Goal: Task Accomplishment & Management: Manage account settings

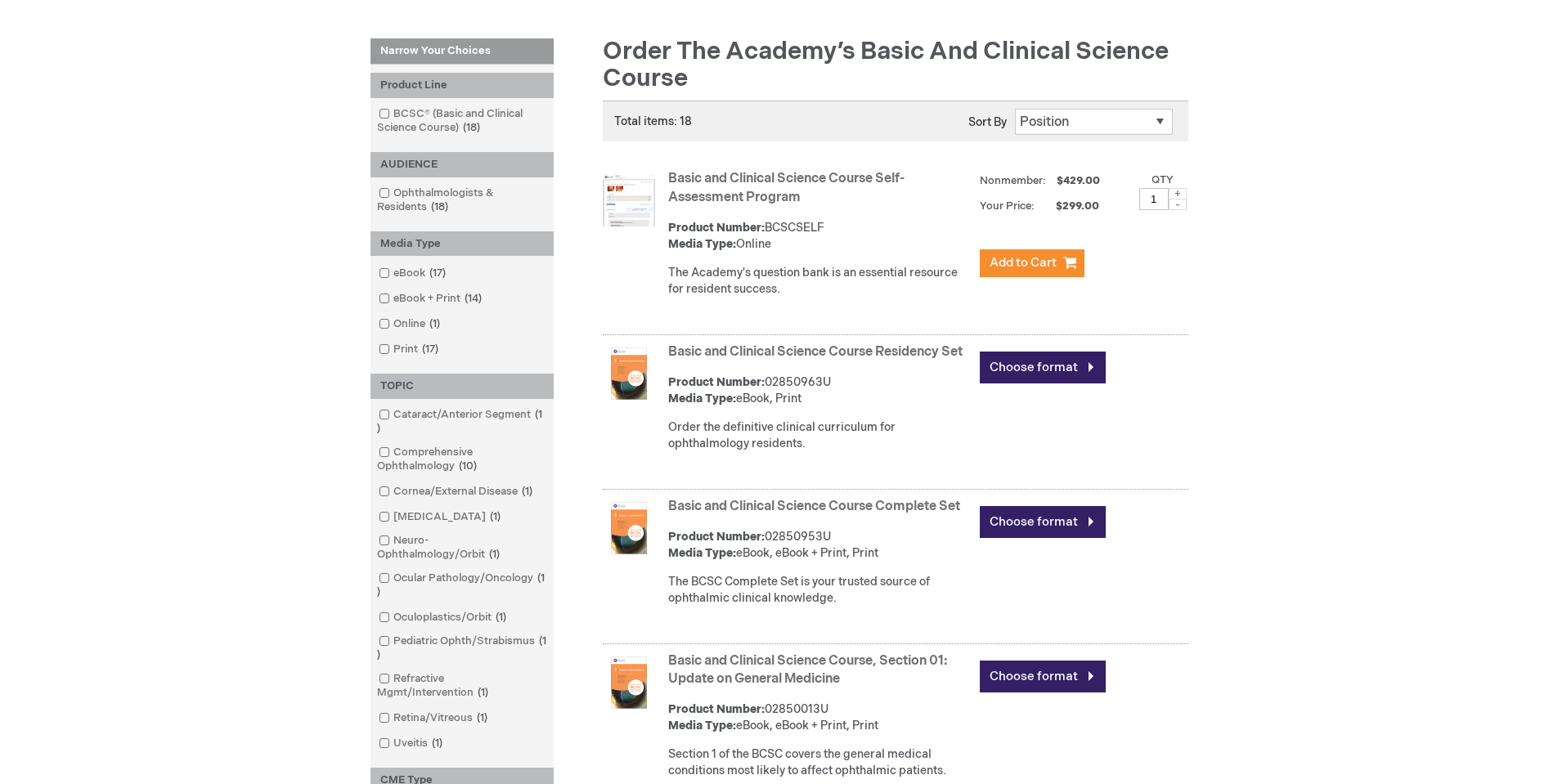
scroll to position [245, 0]
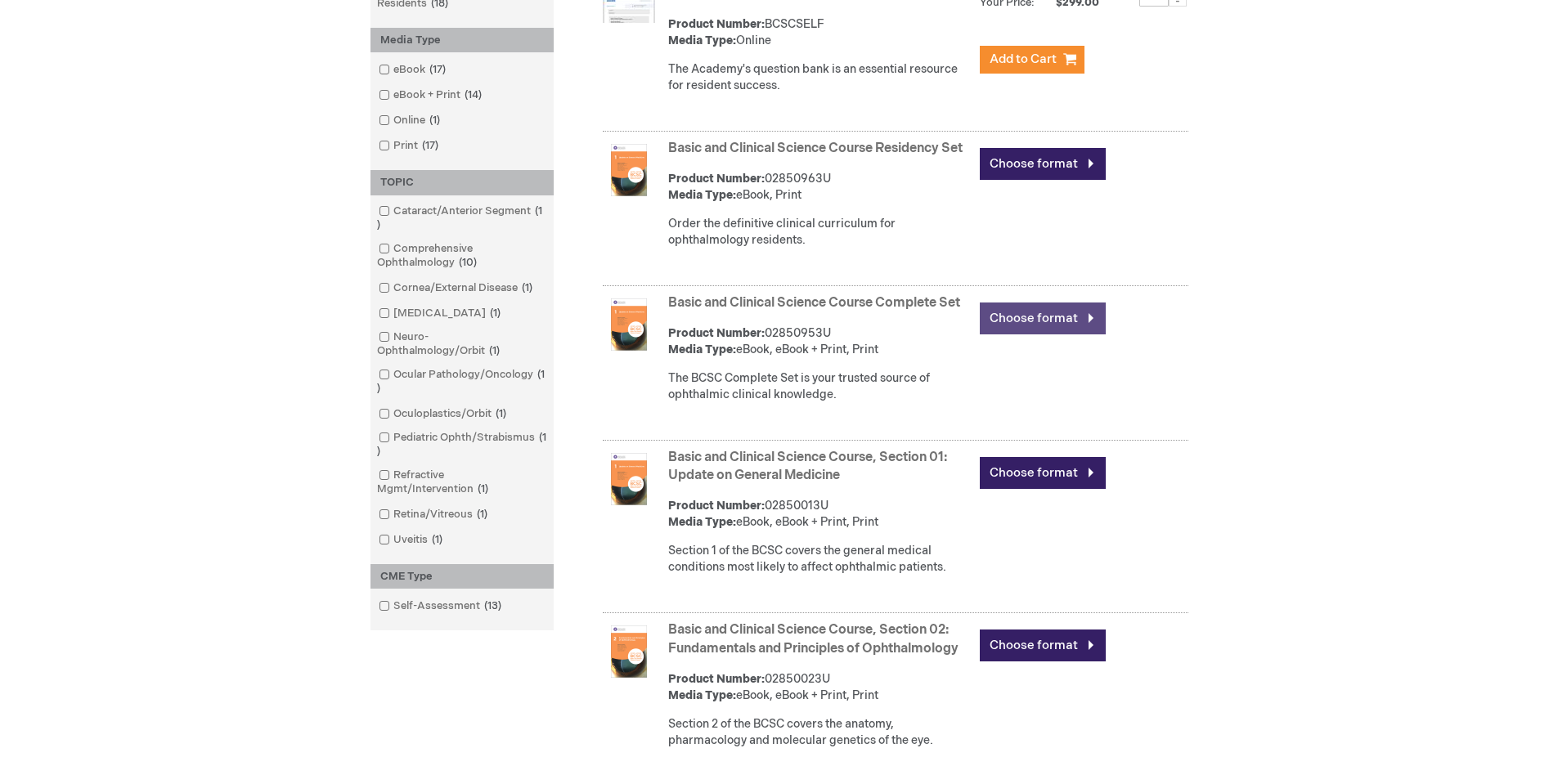
scroll to position [491, 0]
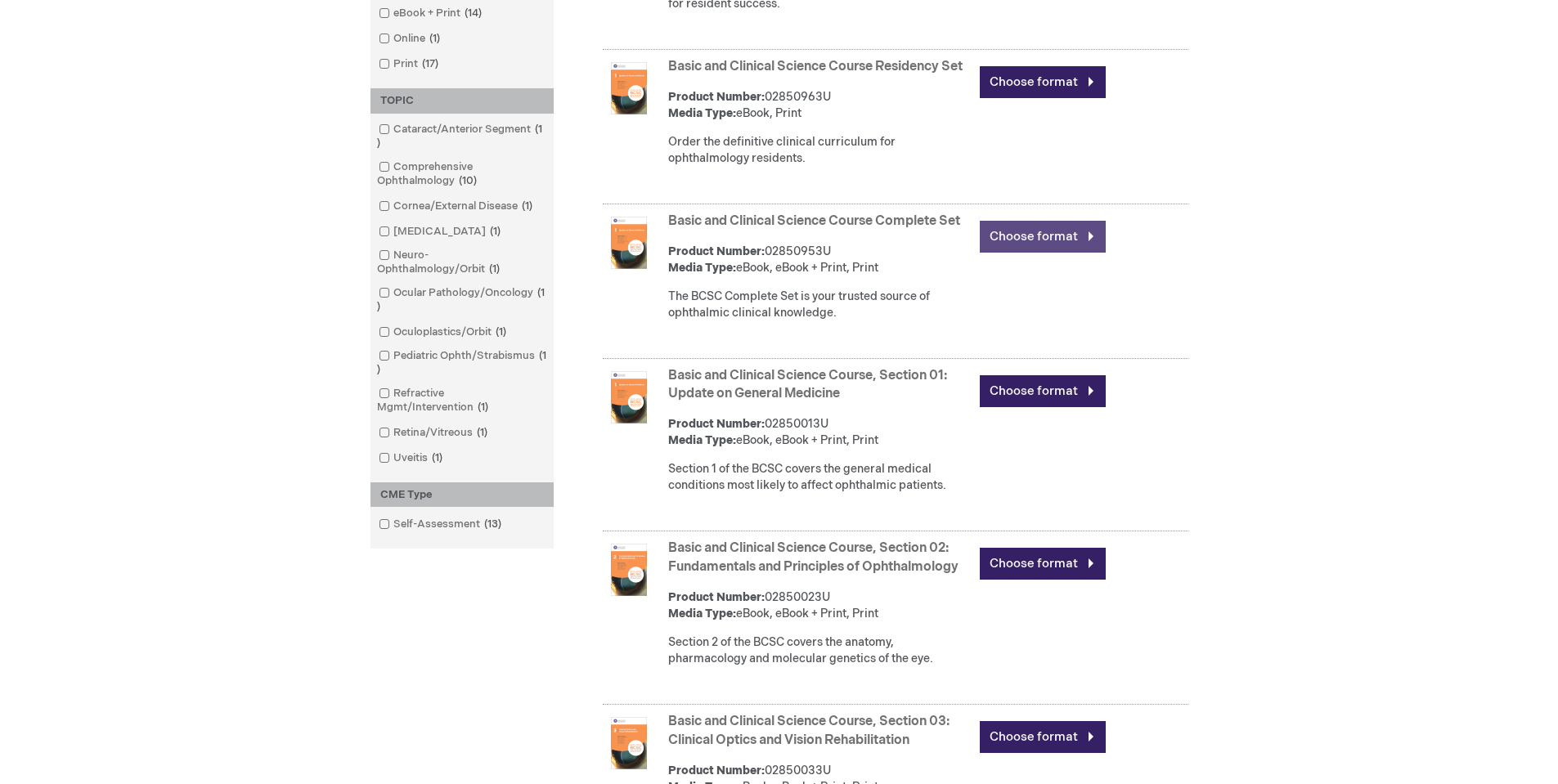
click at [1030, 252] on link "Choose format" at bounding box center [1042, 236] width 126 height 32
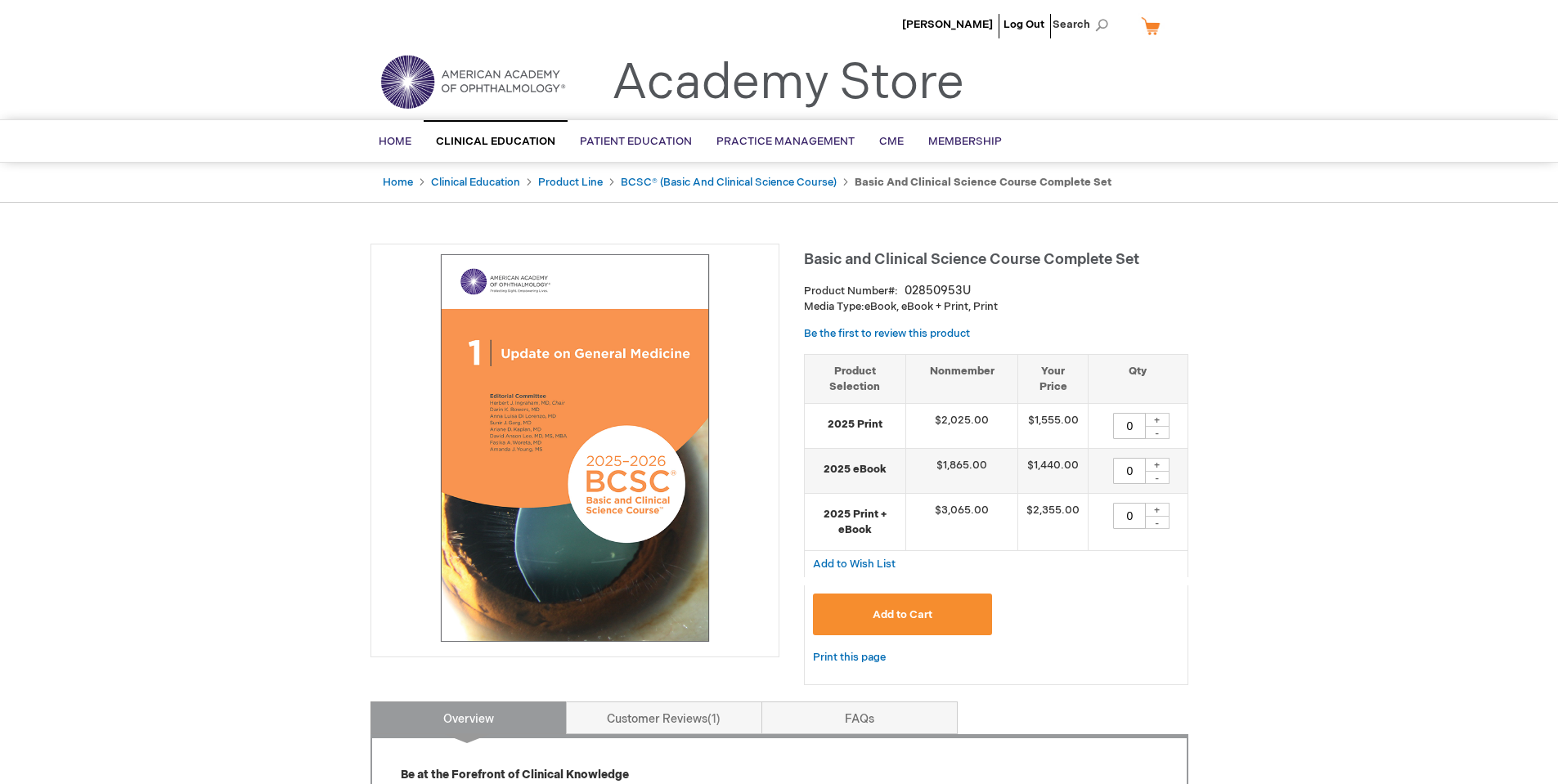
click at [509, 36] on ul "Jeffrey Goshe Log Out Search" at bounding box center [779, 28] width 842 height 57
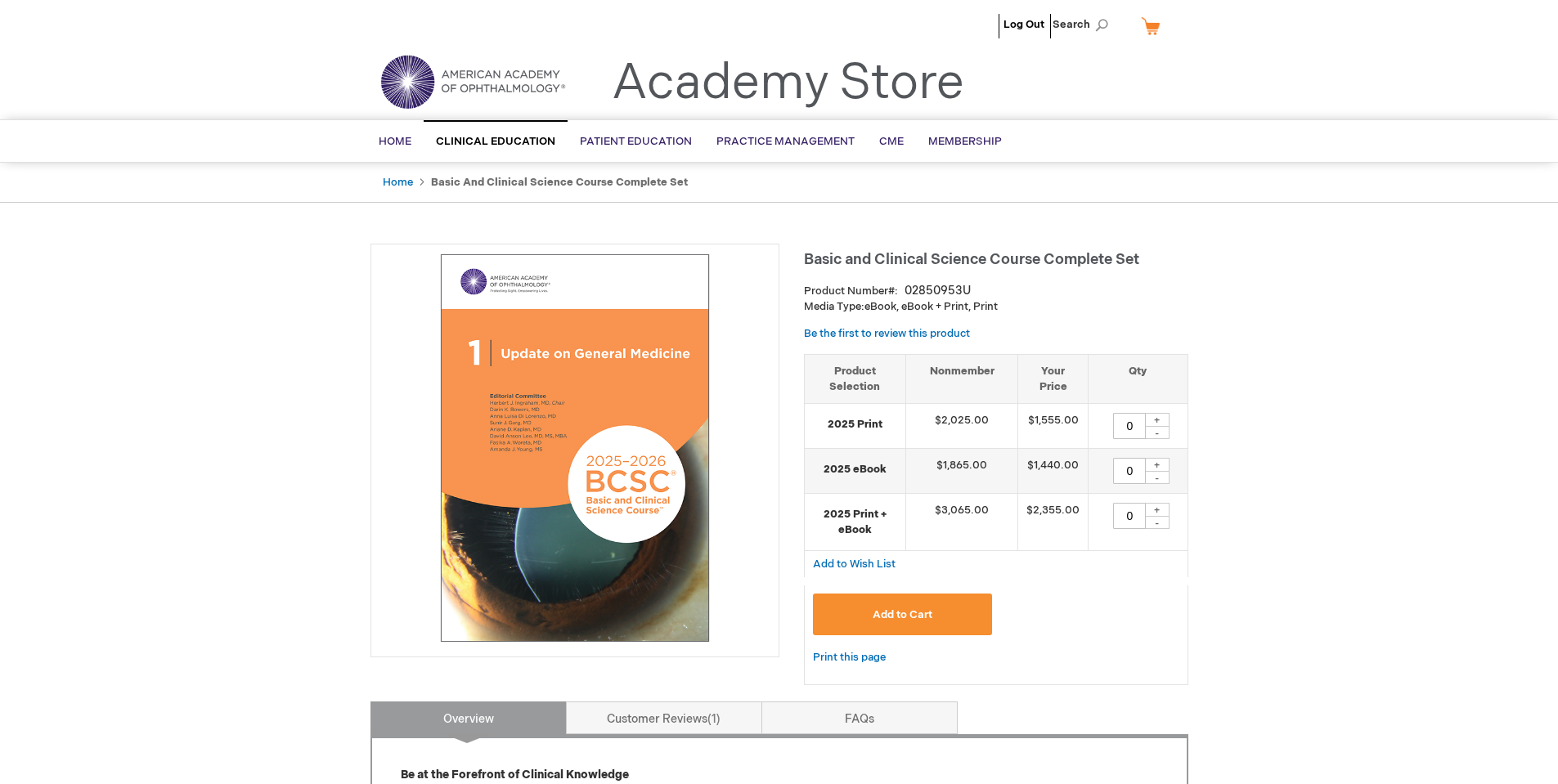
type input "0"
click at [549, 33] on ul "Jeffrey Goshe Log Out Search" at bounding box center [779, 28] width 842 height 57
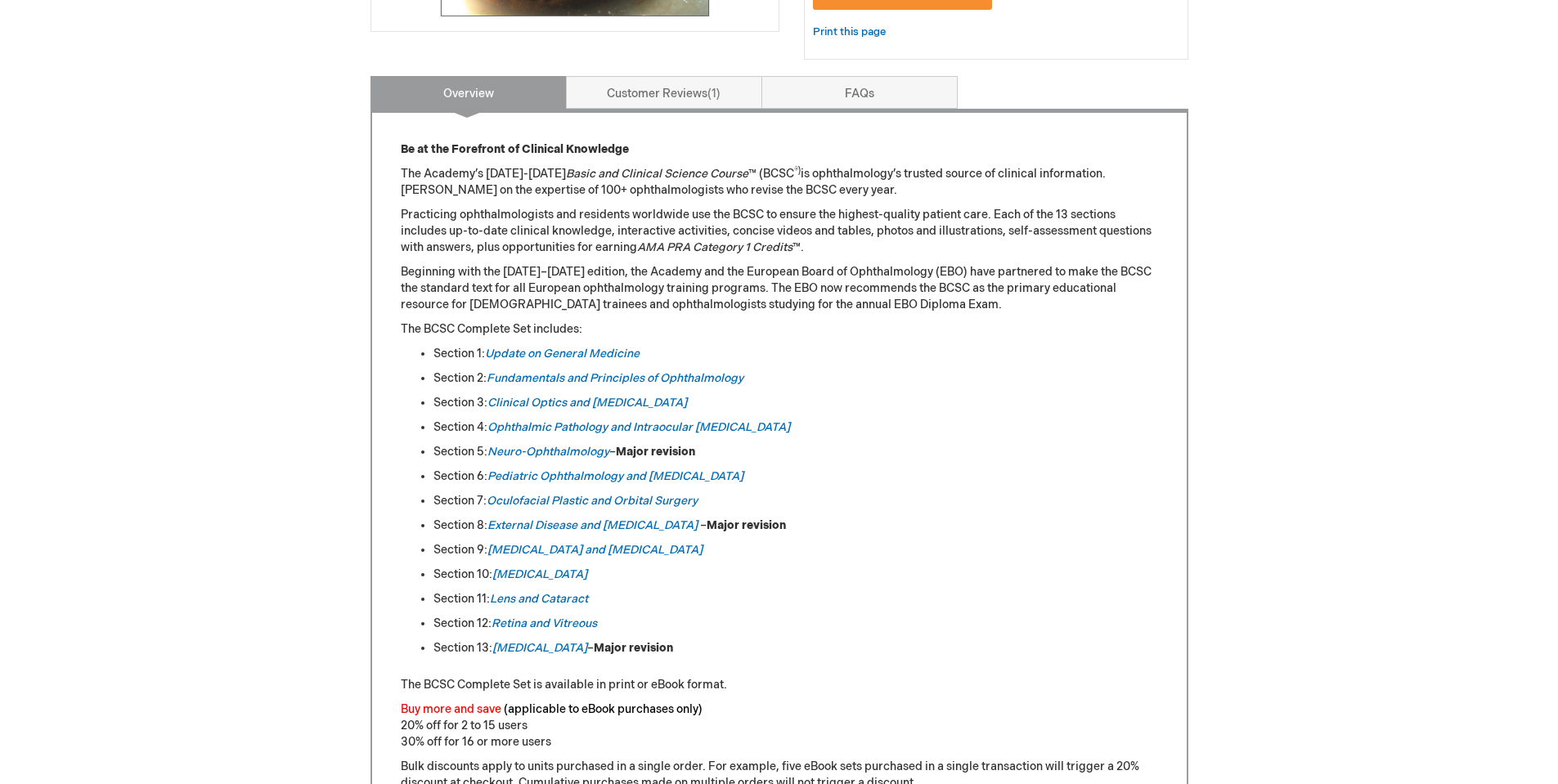
scroll to position [654, 0]
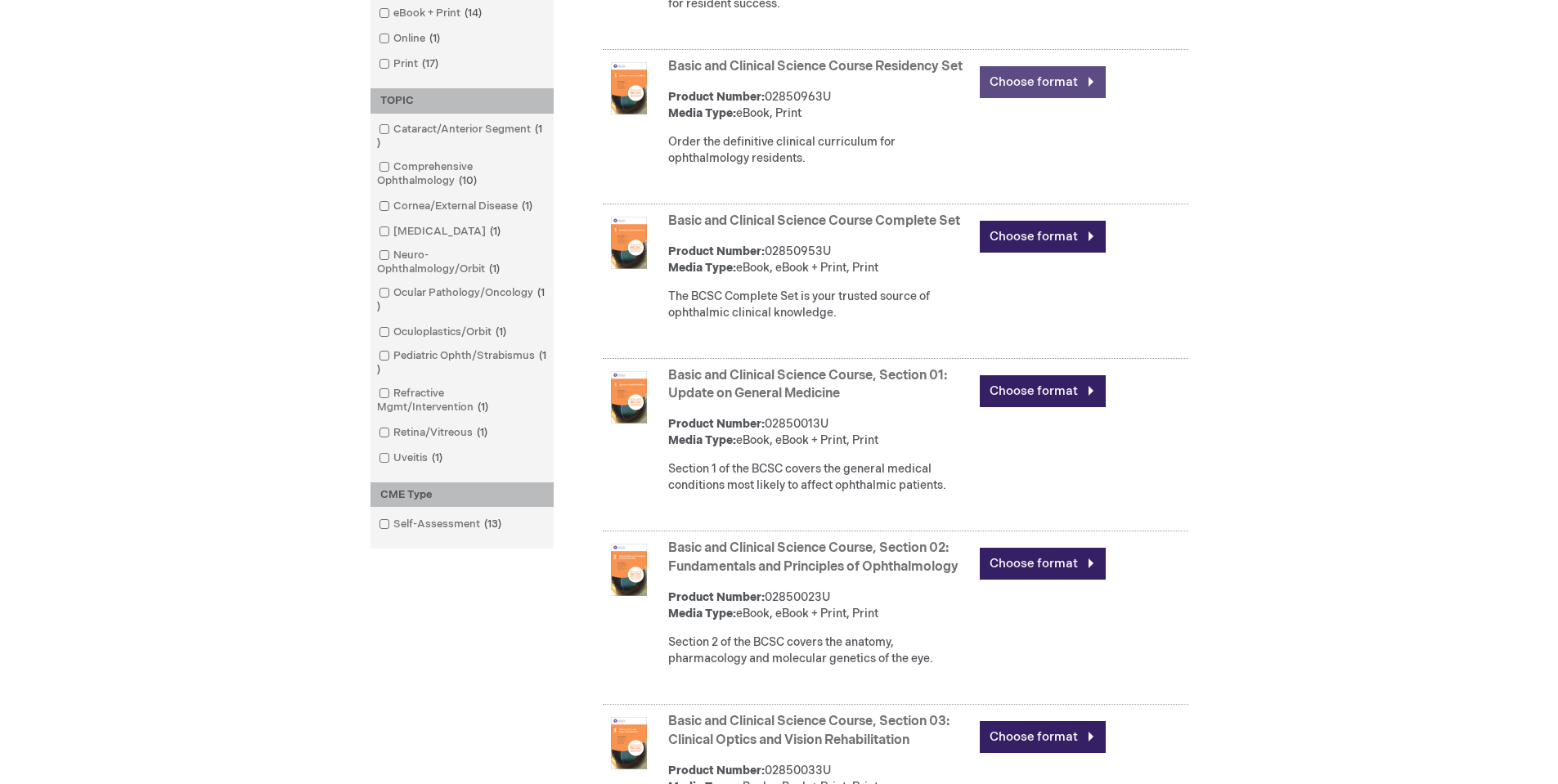
click at [1040, 80] on link "Choose format" at bounding box center [1042, 82] width 126 height 32
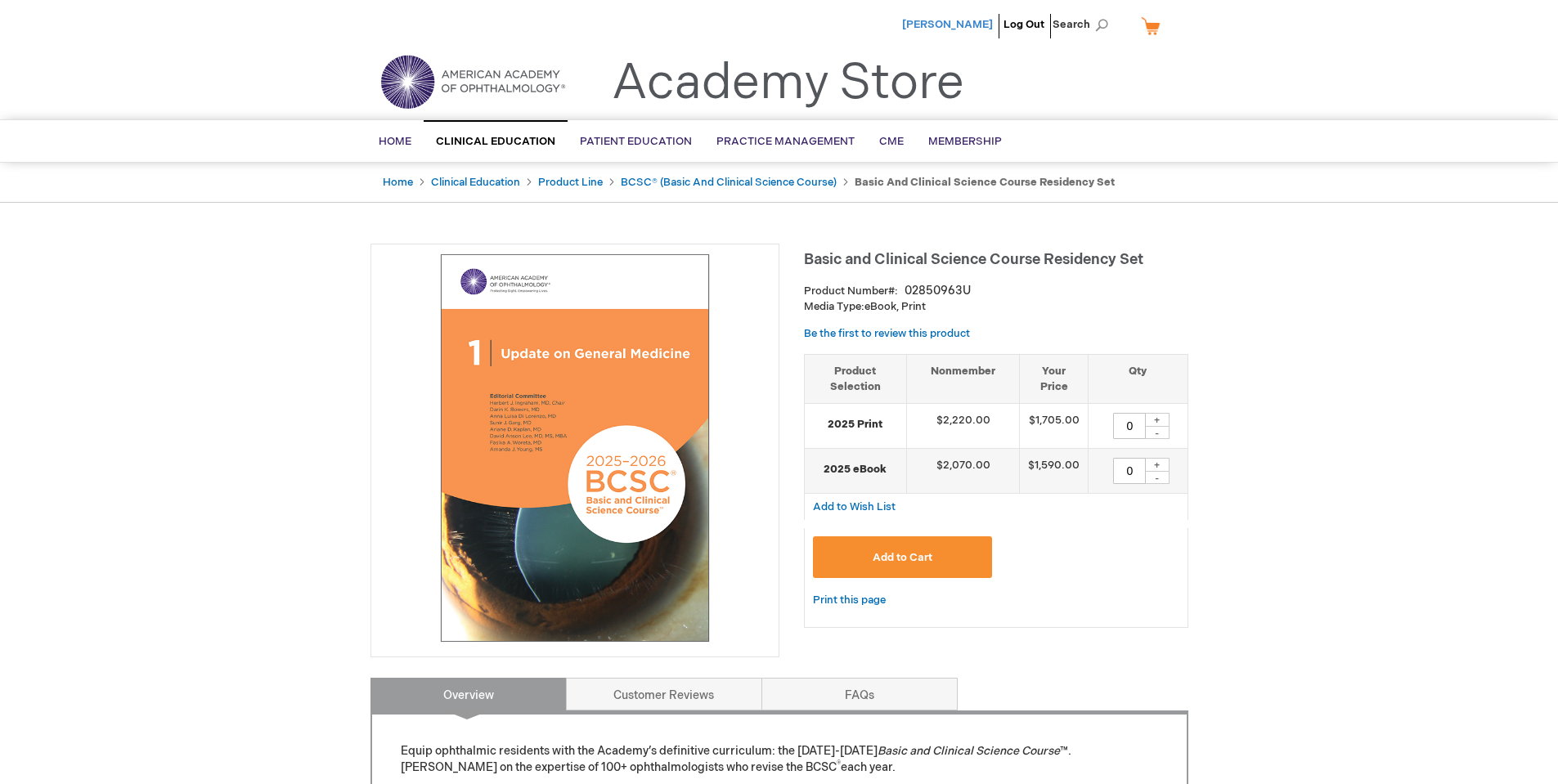
click at [955, 22] on span "[PERSON_NAME]" at bounding box center [948, 25] width 91 height 13
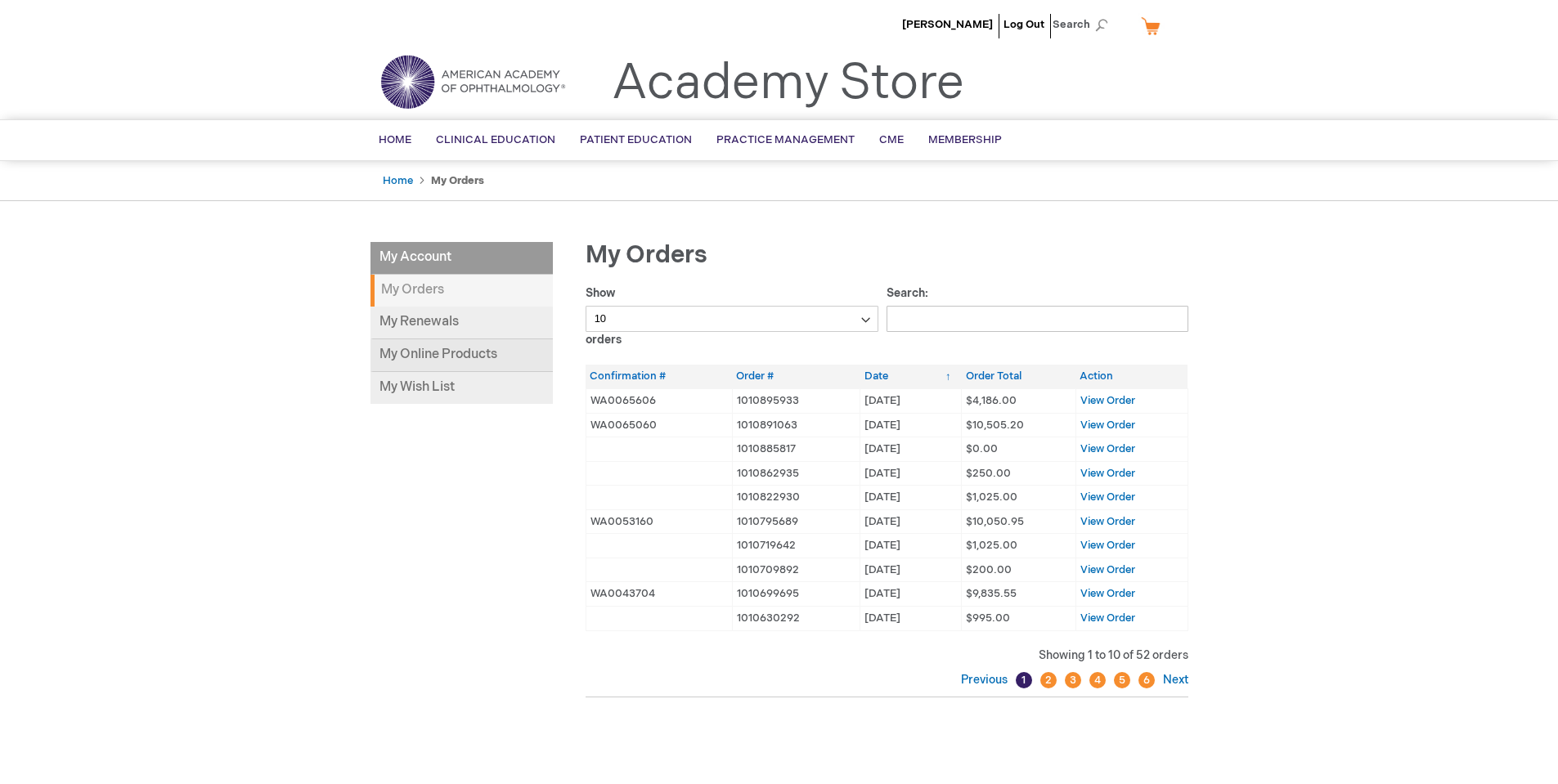
click at [443, 357] on link "My Online Products" at bounding box center [462, 355] width 182 height 33
